Goal: Task Accomplishment & Management: Manage account settings

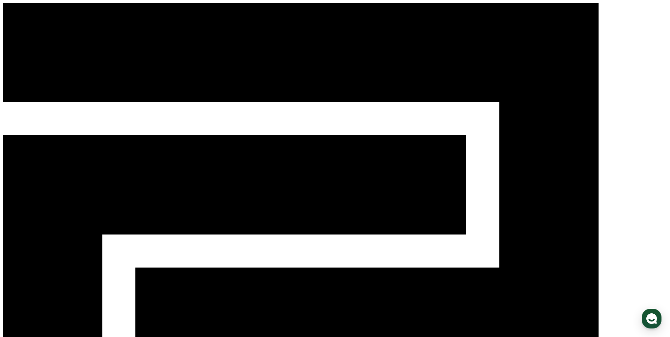
drag, startPoint x: 133, startPoint y: 120, endPoint x: 112, endPoint y: 129, distance: 23.2
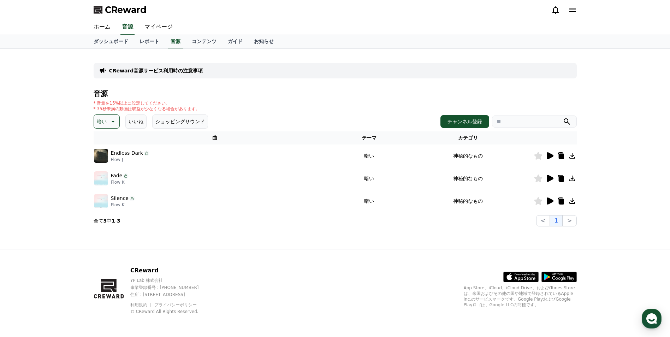
click at [550, 157] on icon at bounding box center [550, 155] width 7 height 7
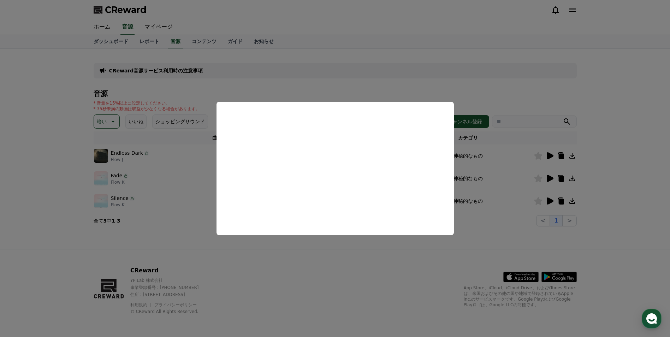
click at [357, 259] on button "close modal" at bounding box center [335, 168] width 670 height 337
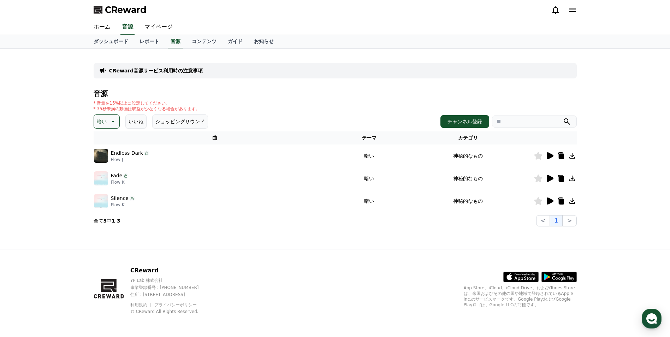
click at [550, 178] on icon at bounding box center [550, 178] width 7 height 7
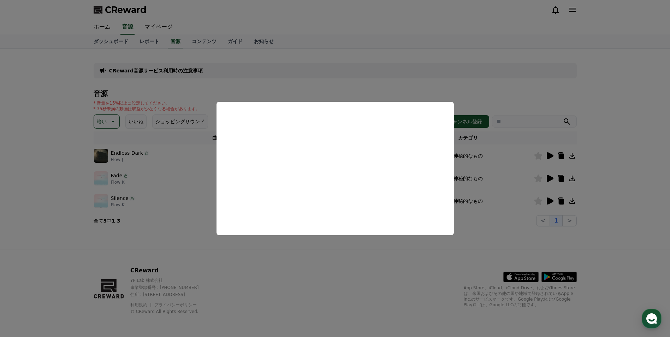
click at [384, 274] on button "close modal" at bounding box center [335, 168] width 670 height 337
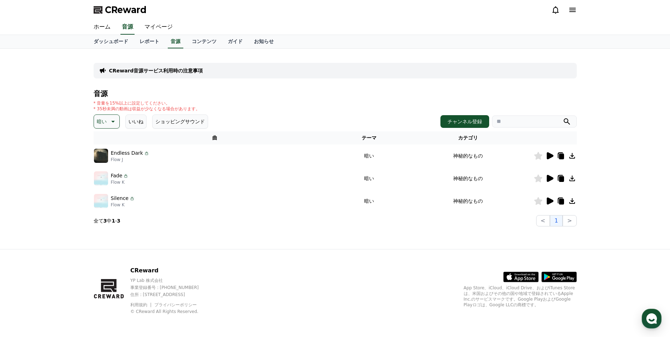
click at [552, 200] on icon at bounding box center [550, 200] width 7 height 7
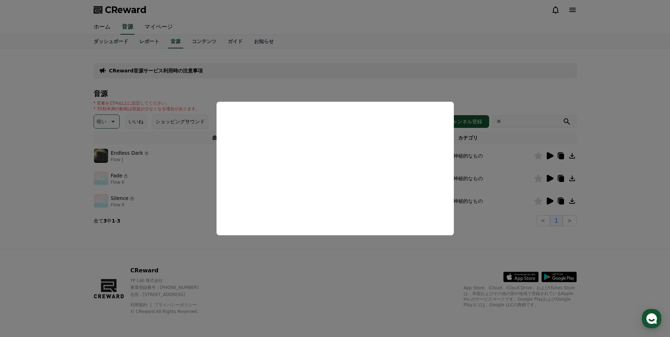
click at [58, 251] on button "close modal" at bounding box center [335, 168] width 670 height 337
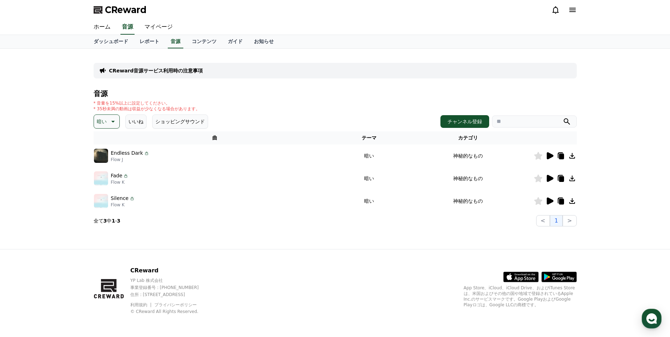
click at [106, 124] on button "暗い" at bounding box center [107, 121] width 26 height 14
click at [106, 160] on button "空想" at bounding box center [103, 159] width 16 height 16
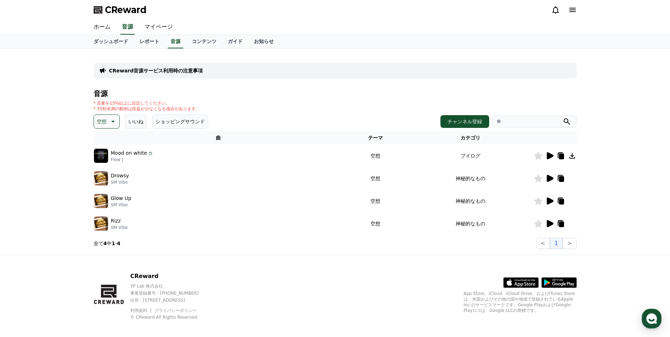
click at [546, 154] on icon at bounding box center [549, 156] width 8 height 8
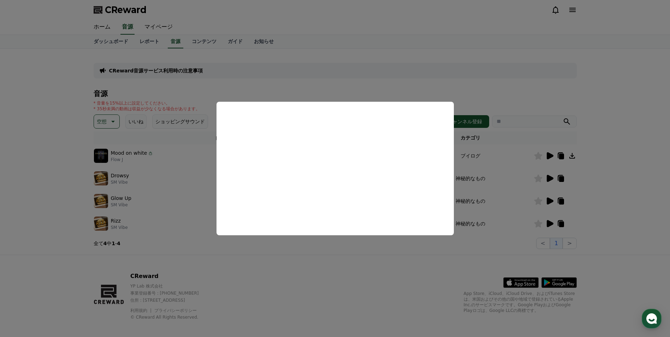
click at [331, 279] on button "close modal" at bounding box center [335, 168] width 670 height 337
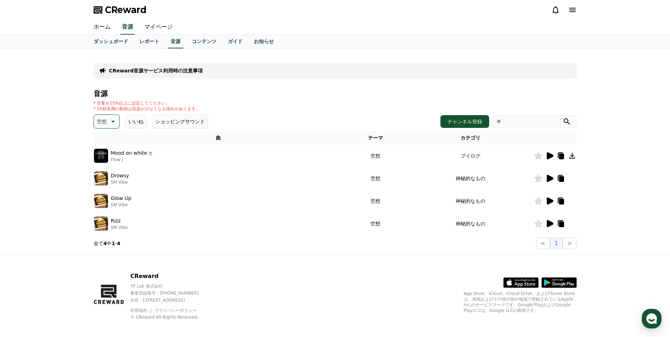
click at [561, 180] on icon at bounding box center [561, 179] width 5 height 6
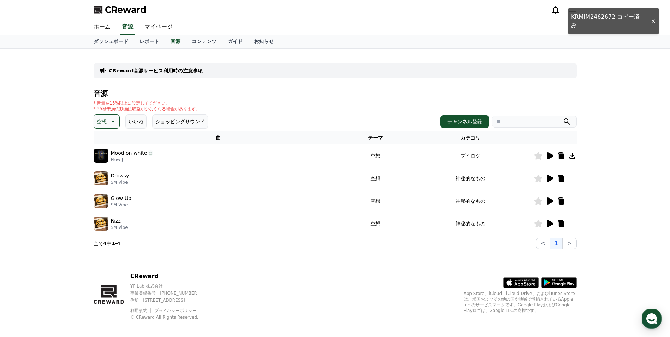
click at [651, 20] on div "ホーム 音源 マイページ" at bounding box center [335, 27] width 670 height 15
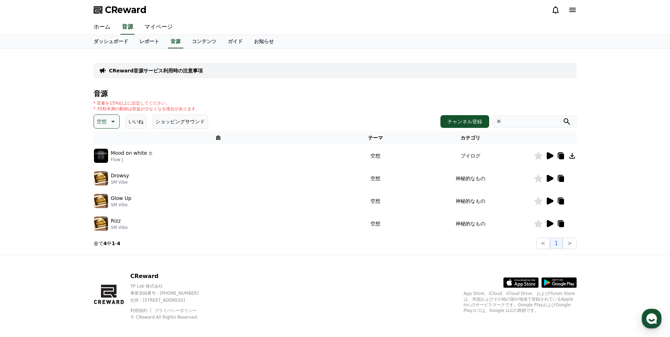
click at [551, 178] on icon at bounding box center [550, 178] width 7 height 7
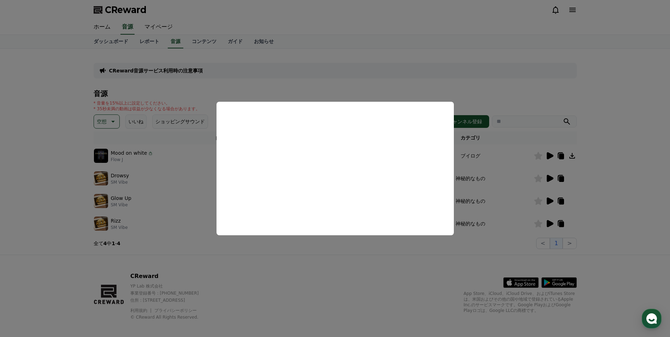
drag, startPoint x: 302, startPoint y: 267, endPoint x: 297, endPoint y: 262, distance: 7.2
click at [302, 267] on button "close modal" at bounding box center [335, 168] width 670 height 337
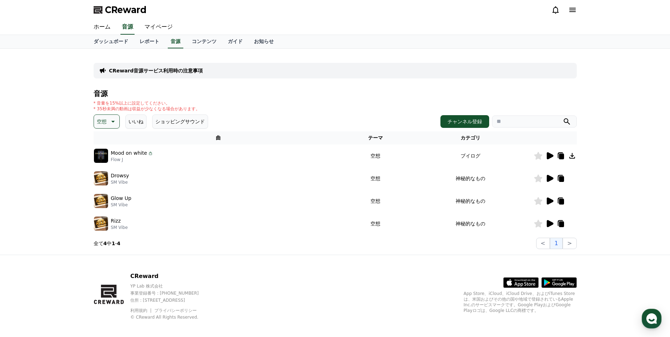
click at [115, 123] on icon at bounding box center [112, 121] width 8 height 8
click at [105, 176] on button "好奇心" at bounding box center [105, 177] width 20 height 16
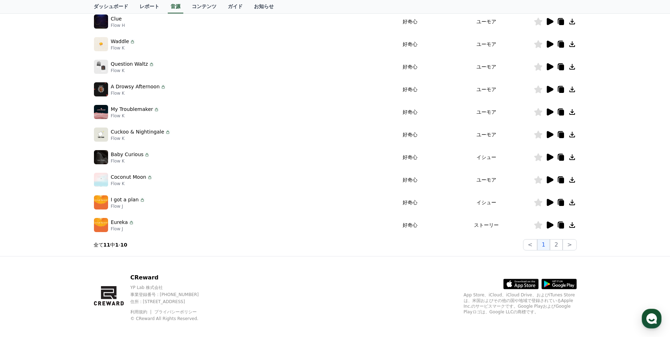
scroll to position [141, 0]
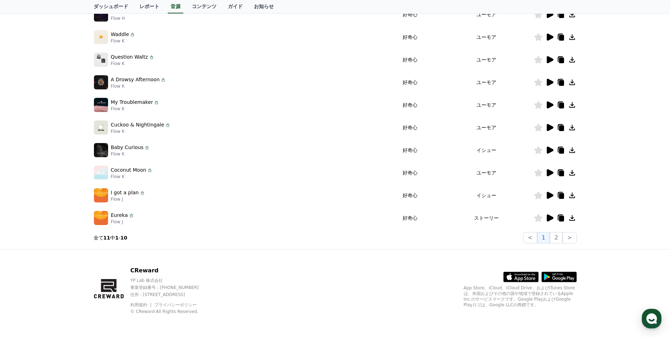
click at [551, 217] on icon at bounding box center [550, 217] width 7 height 7
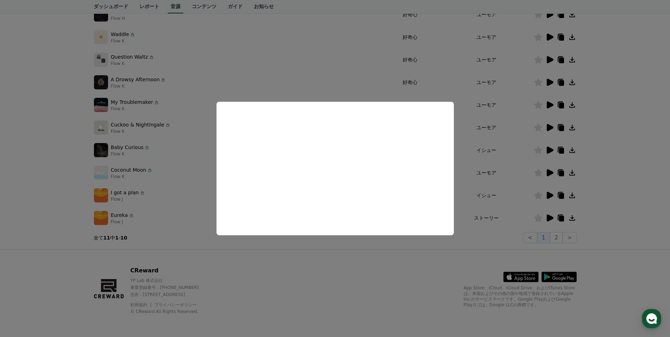
click at [334, 251] on button "close modal" at bounding box center [335, 168] width 670 height 337
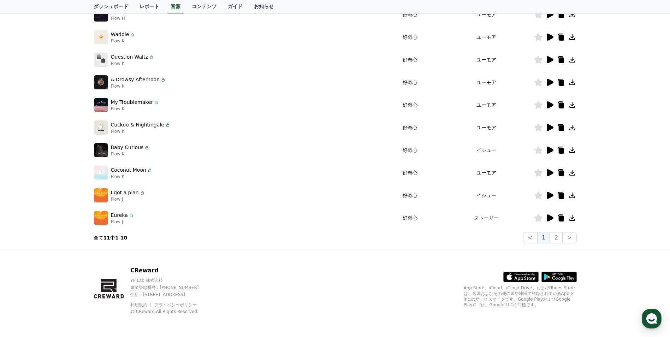
click at [573, 219] on icon at bounding box center [572, 218] width 8 height 8
